Goal: Check status: Check status

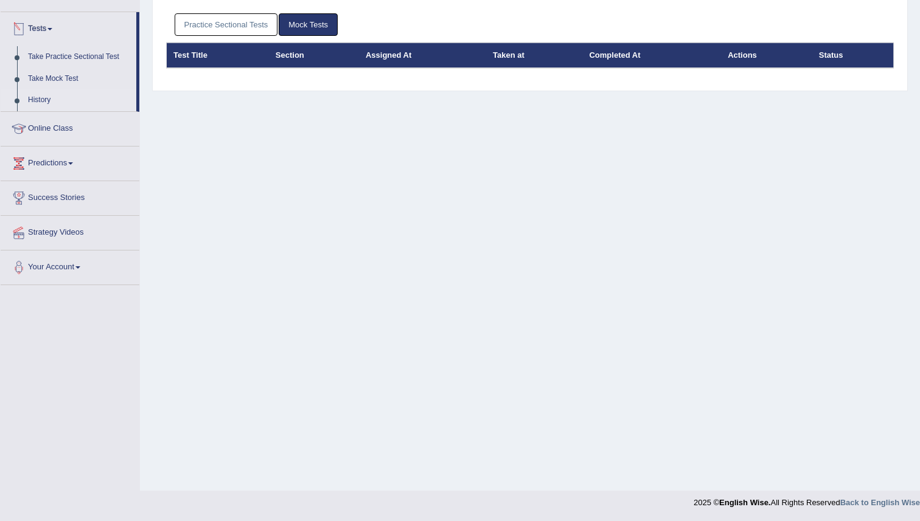
click at [213, 21] on link "Practice Sectional Tests" at bounding box center [226, 24] width 103 height 23
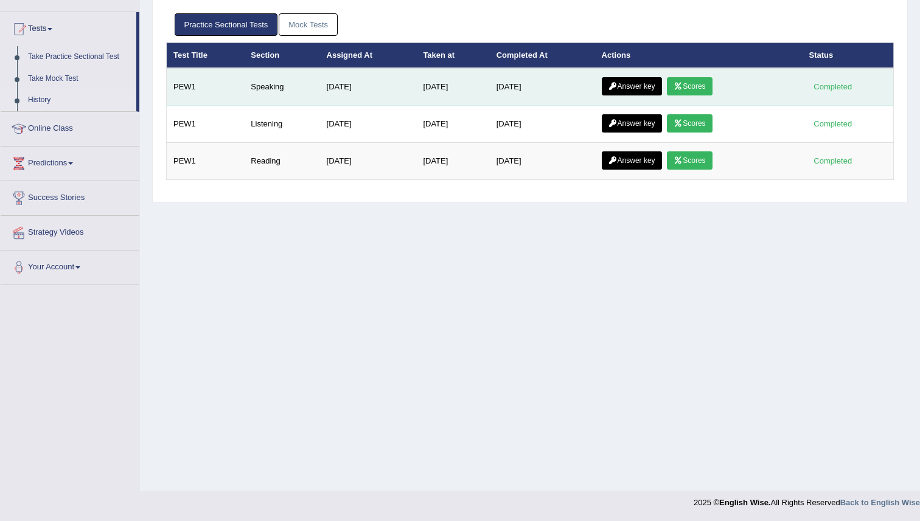
click at [682, 85] on icon at bounding box center [677, 86] width 9 height 7
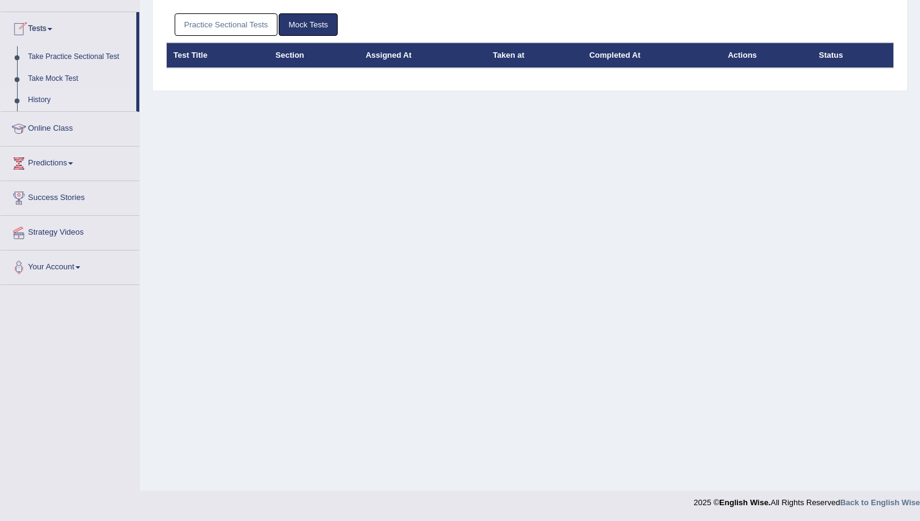
click at [220, 23] on link "Practice Sectional Tests" at bounding box center [226, 24] width 103 height 23
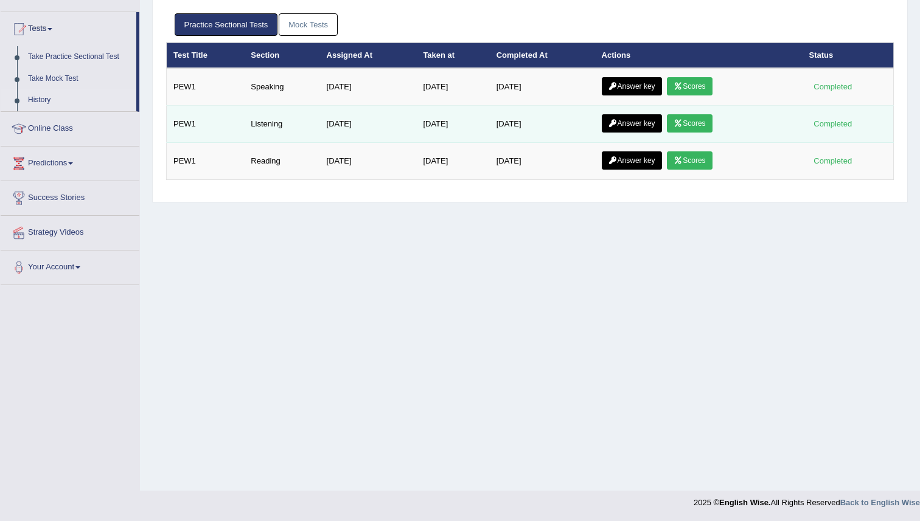
click at [698, 122] on link "Scores" at bounding box center [689, 123] width 45 height 18
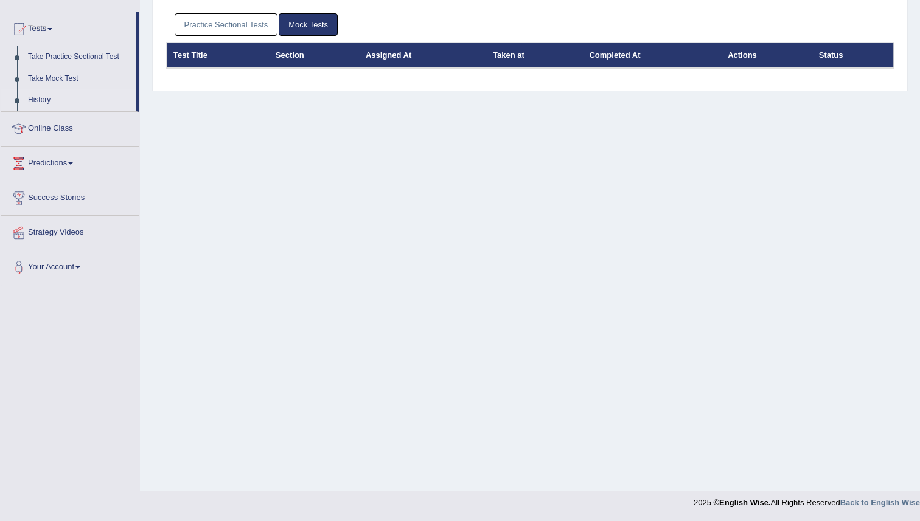
click at [207, 25] on link "Practice Sectional Tests" at bounding box center [226, 24] width 103 height 23
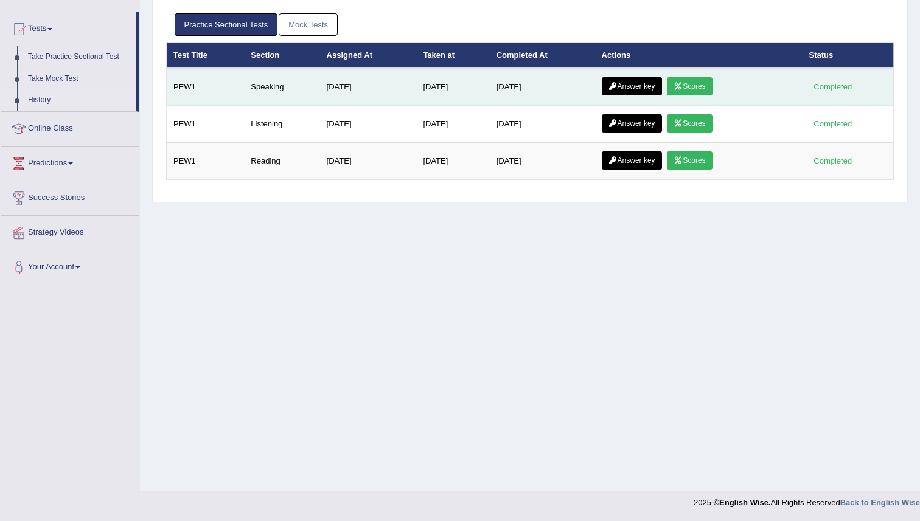
click at [648, 86] on link "Answer key" at bounding box center [632, 86] width 60 height 18
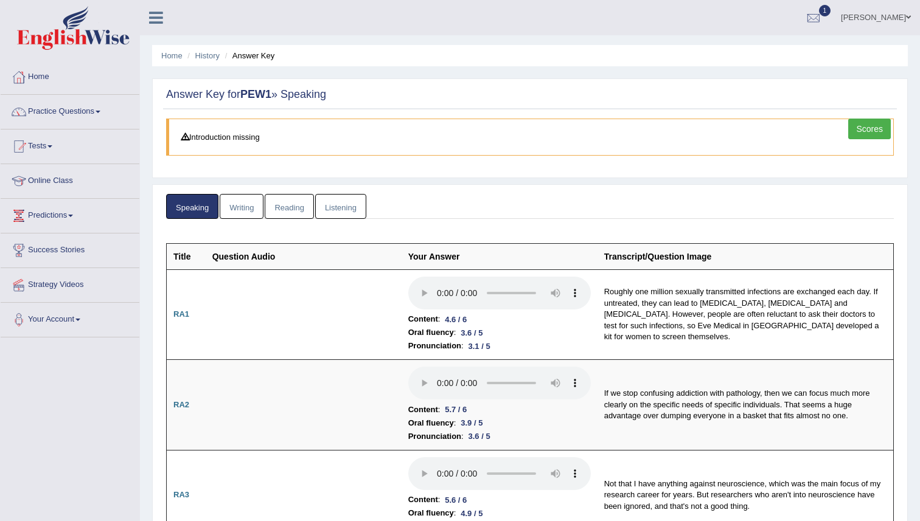
click at [277, 204] on link "Reading" at bounding box center [289, 206] width 49 height 25
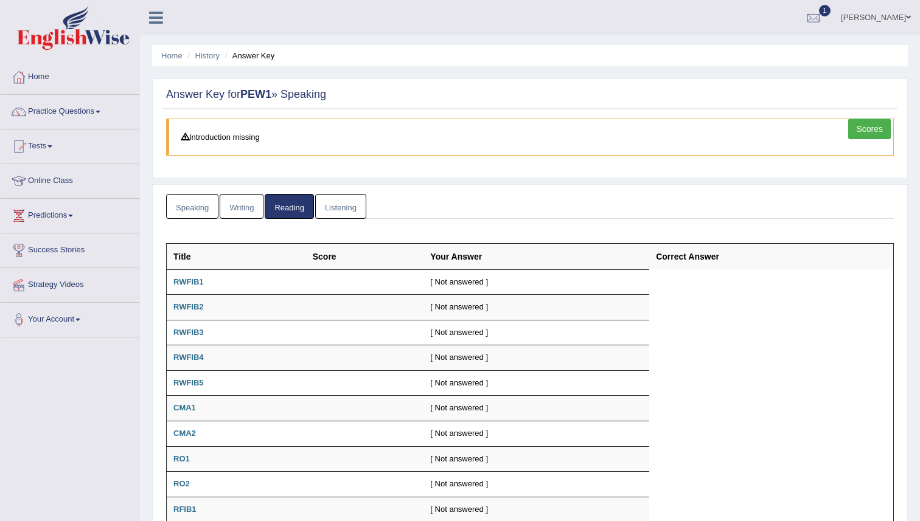
click at [333, 209] on link "Listening" at bounding box center [340, 206] width 51 height 25
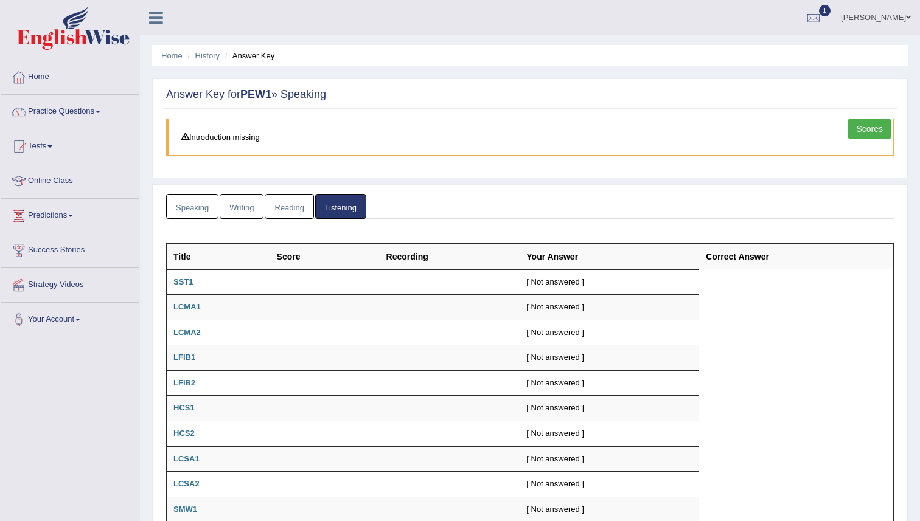
click at [237, 207] on link "Writing" at bounding box center [242, 206] width 44 height 25
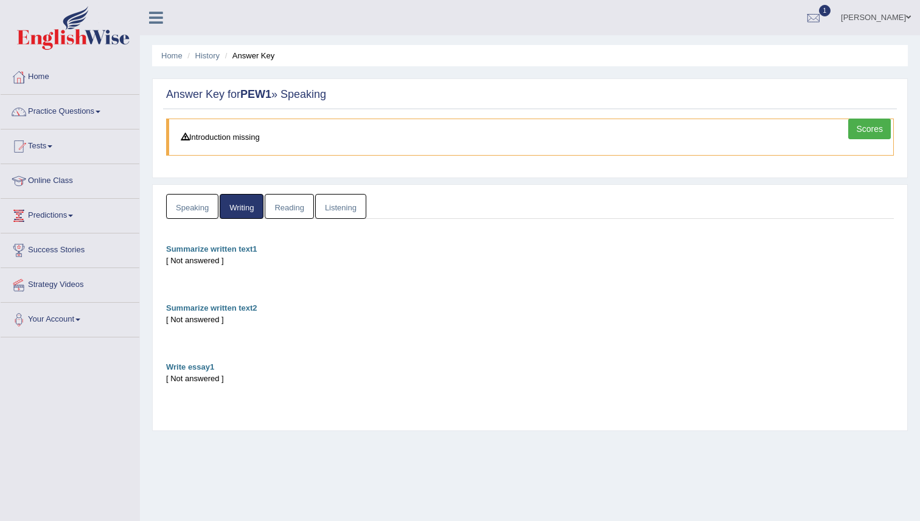
click at [322, 210] on link "Listening" at bounding box center [340, 206] width 51 height 25
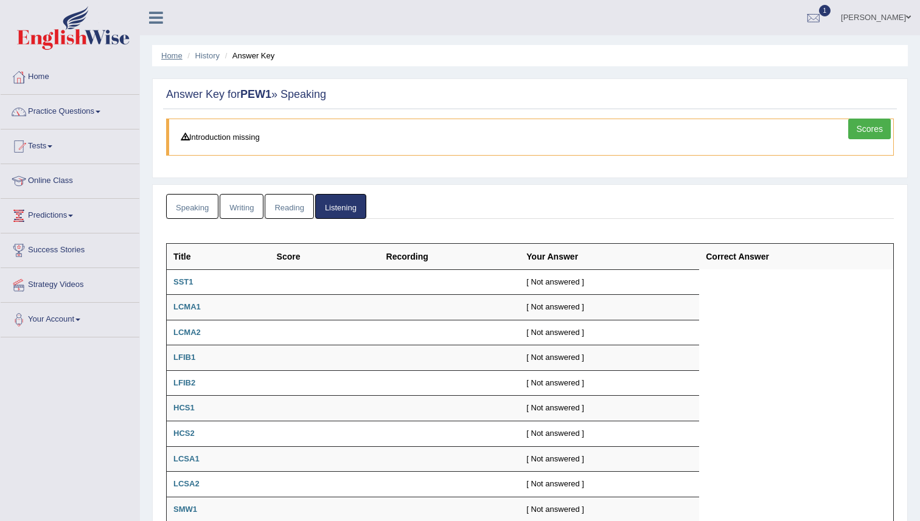
click at [176, 56] on link "Home" at bounding box center [171, 55] width 21 height 9
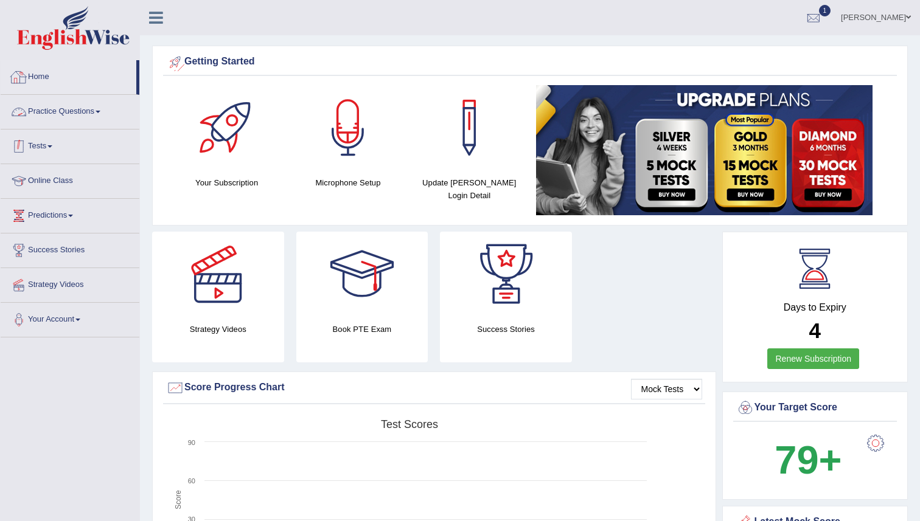
click at [40, 147] on link "Tests" at bounding box center [70, 145] width 139 height 30
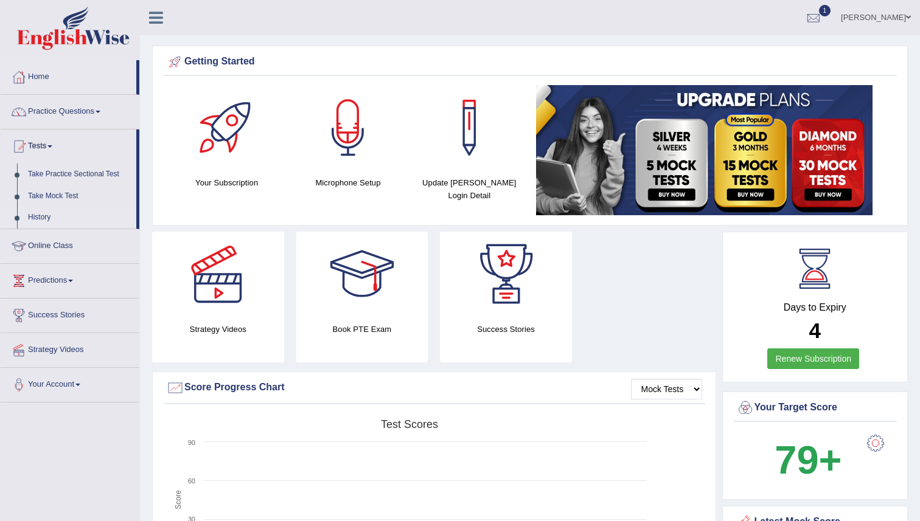
click at [36, 216] on link "History" at bounding box center [80, 218] width 114 height 22
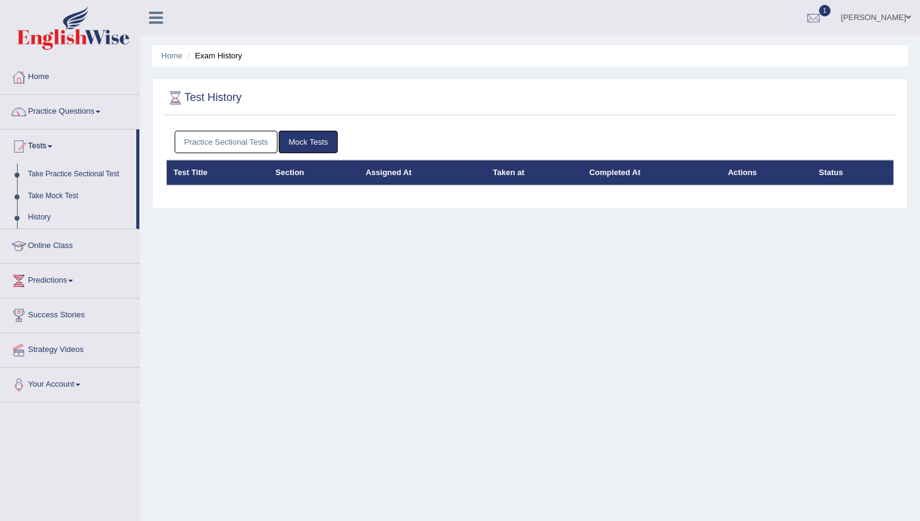
click at [238, 140] on link "Practice Sectional Tests" at bounding box center [226, 142] width 103 height 23
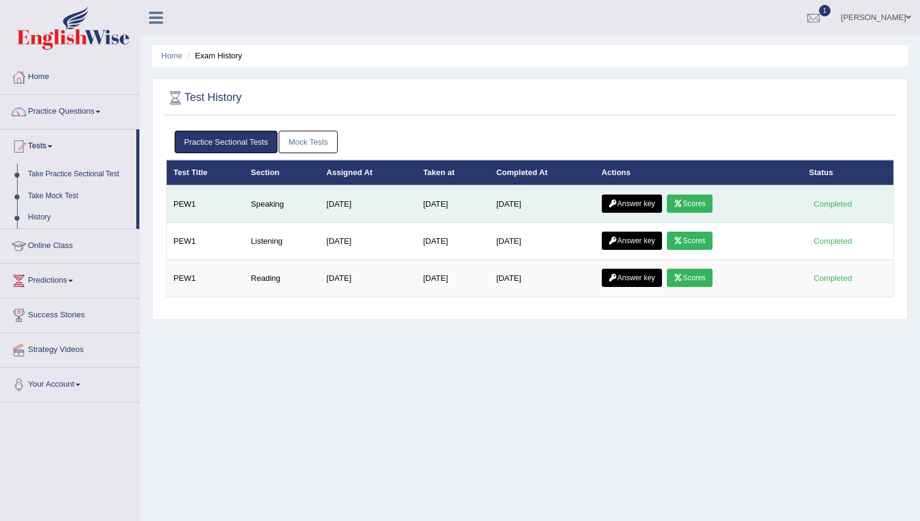
click at [682, 206] on icon at bounding box center [677, 203] width 9 height 7
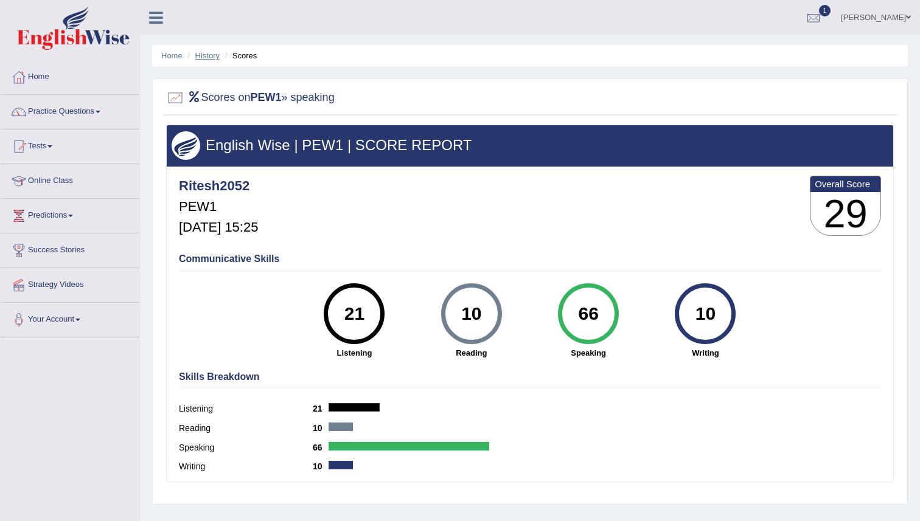
click at [214, 52] on link "History" at bounding box center [207, 55] width 24 height 9
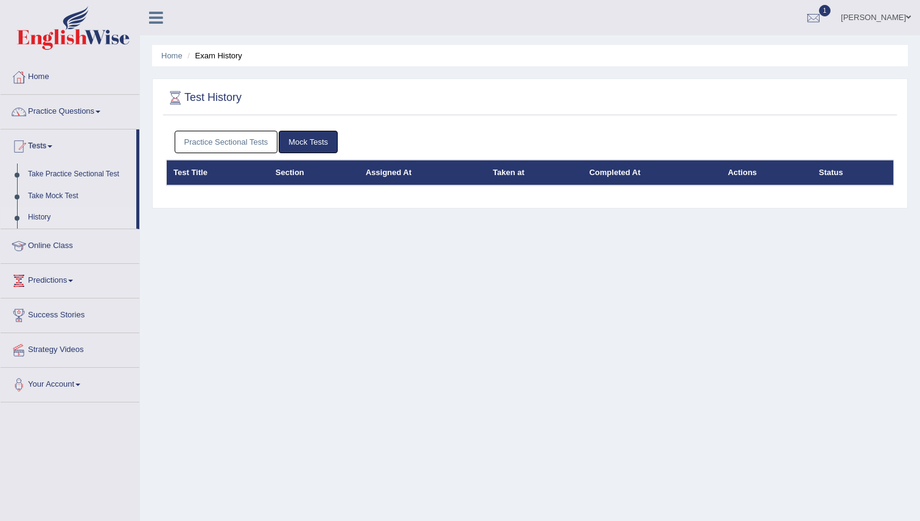
click at [253, 143] on link "Practice Sectional Tests" at bounding box center [226, 142] width 103 height 23
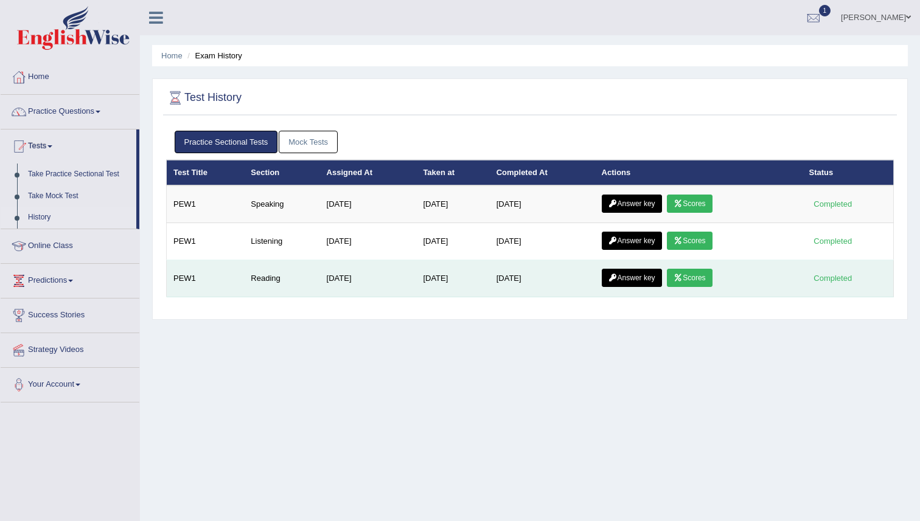
click at [706, 277] on link "Scores" at bounding box center [689, 278] width 45 height 18
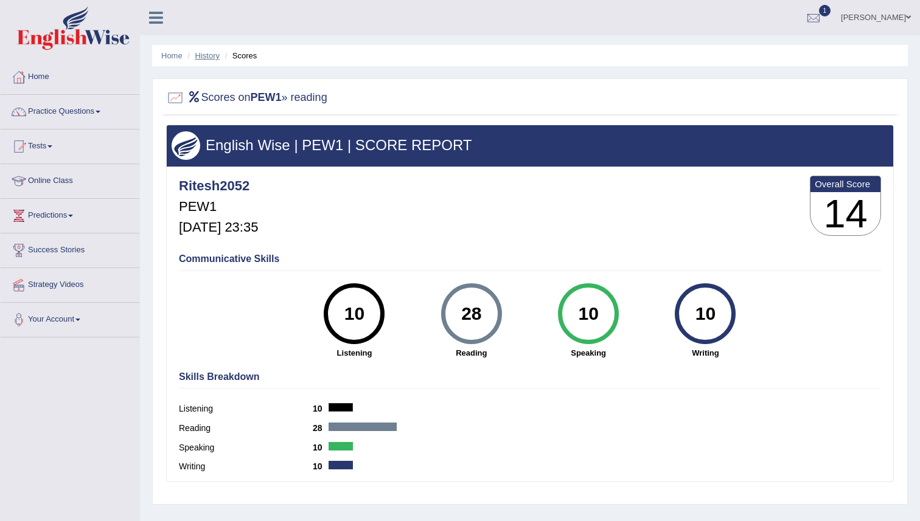
click at [216, 54] on link "History" at bounding box center [207, 55] width 24 height 9
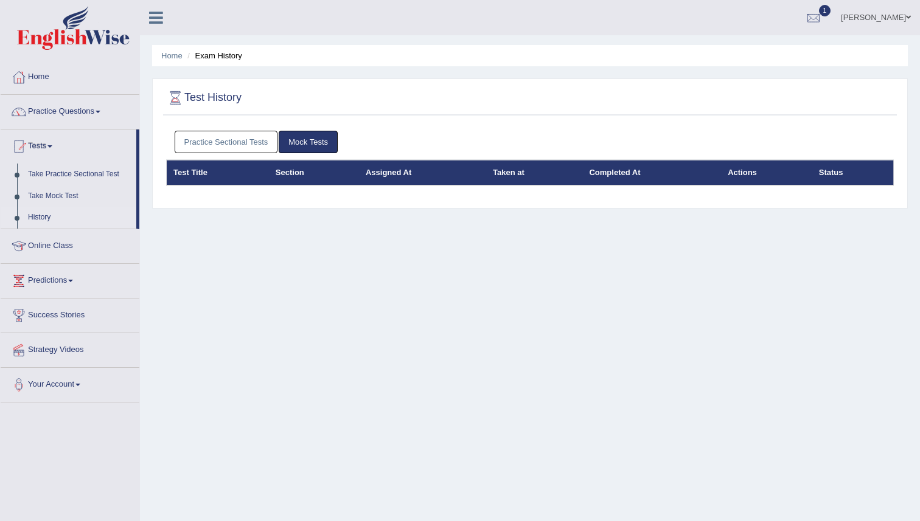
click at [237, 143] on link "Practice Sectional Tests" at bounding box center [226, 142] width 103 height 23
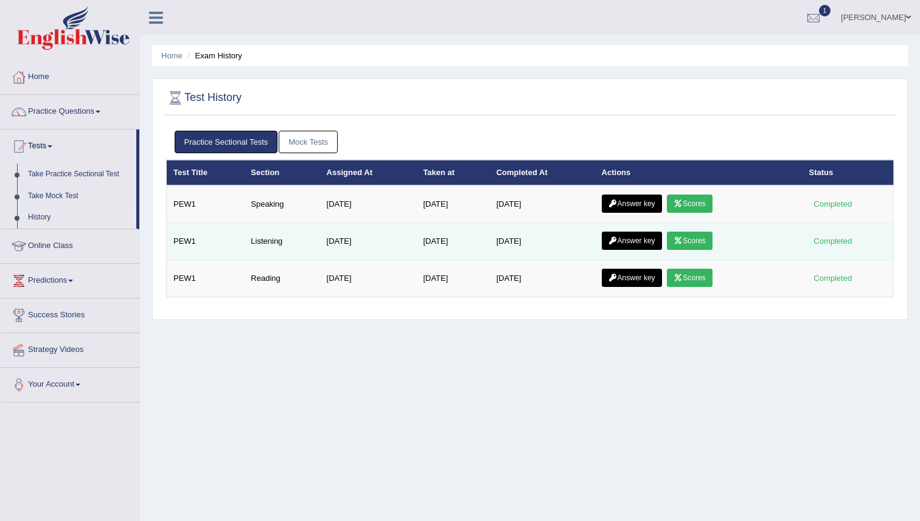
click at [692, 244] on link "Scores" at bounding box center [689, 241] width 45 height 18
